Goal: Transaction & Acquisition: Purchase product/service

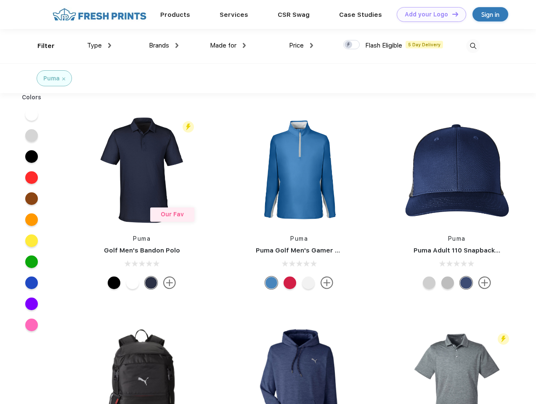
click at [428, 14] on link "Add your Logo Design Tool" at bounding box center [431, 14] width 69 height 15
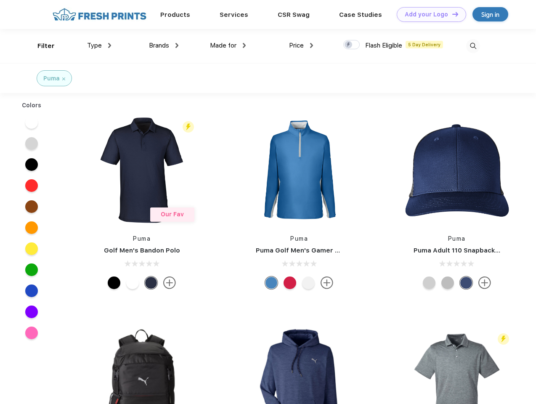
click at [0, 0] on div "Design Tool" at bounding box center [0, 0] width 0 height 0
click at [451, 14] on link "Add your Logo Design Tool" at bounding box center [431, 14] width 69 height 15
click at [40, 46] on div "Filter" at bounding box center [45, 46] width 17 height 10
click at [99, 45] on span "Type" at bounding box center [94, 46] width 15 height 8
click at [164, 45] on span "Brands" at bounding box center [159, 46] width 20 height 8
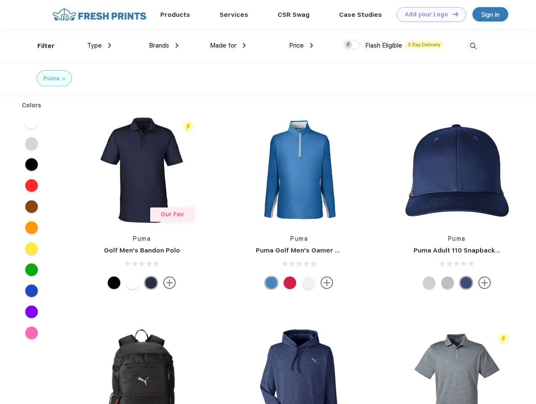
click at [228, 45] on span "Made for" at bounding box center [223, 46] width 27 height 8
click at [301, 45] on span "Price" at bounding box center [296, 46] width 15 height 8
click at [352, 45] on div at bounding box center [351, 44] width 16 height 9
click at [349, 45] on input "checkbox" at bounding box center [345, 42] width 5 height 5
click at [473, 46] on img at bounding box center [473, 46] width 14 height 14
